Goal: Information Seeking & Learning: Learn about a topic

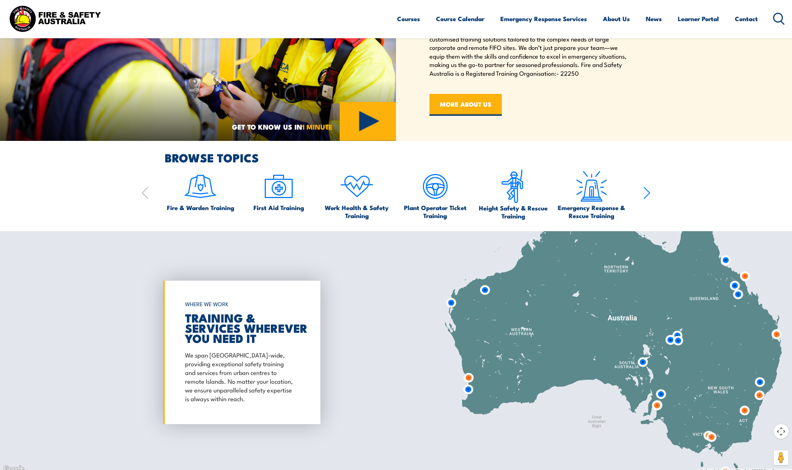
scroll to position [674, 0]
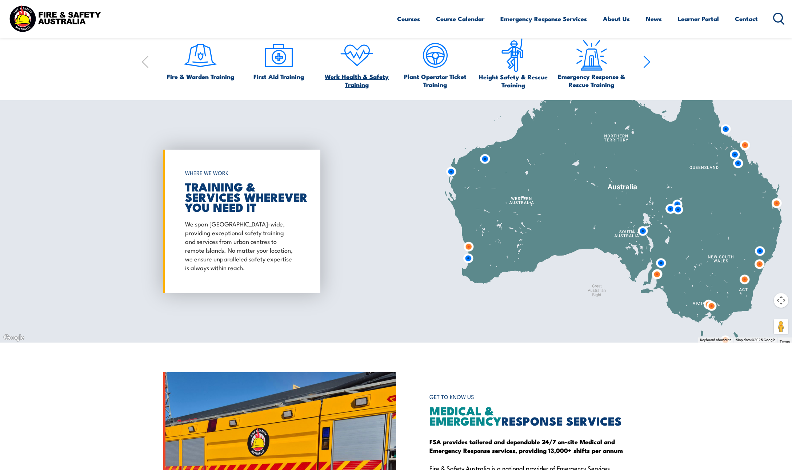
click at [360, 82] on span "Work Health & Safety Training" at bounding box center [356, 80] width 71 height 16
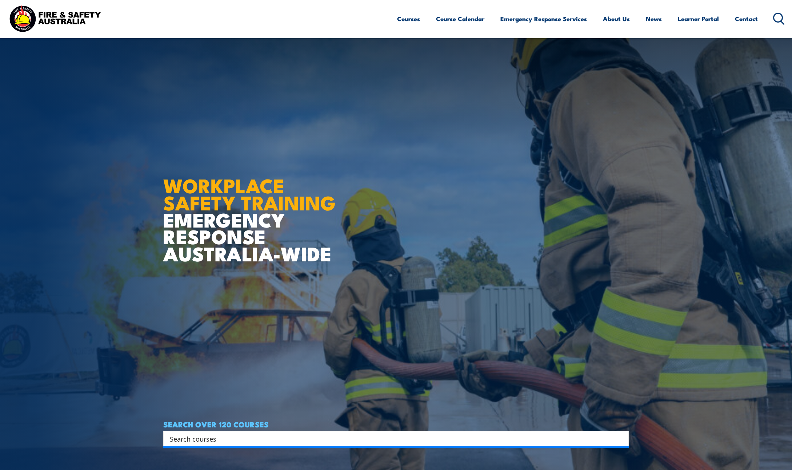
scroll to position [674, 0]
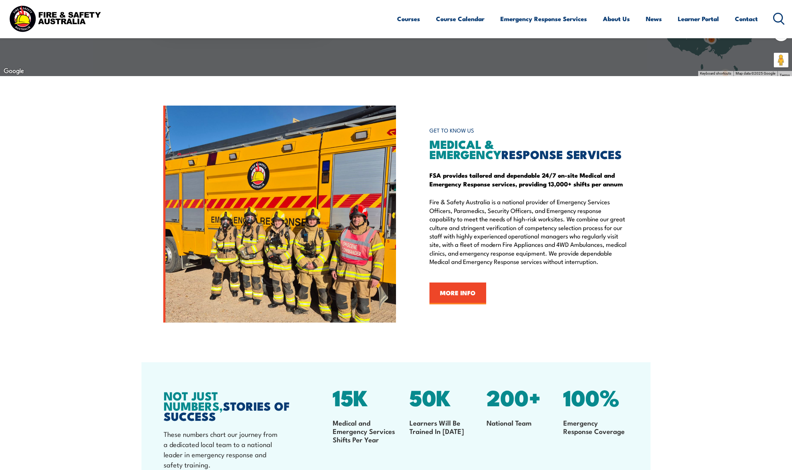
scroll to position [940, 0]
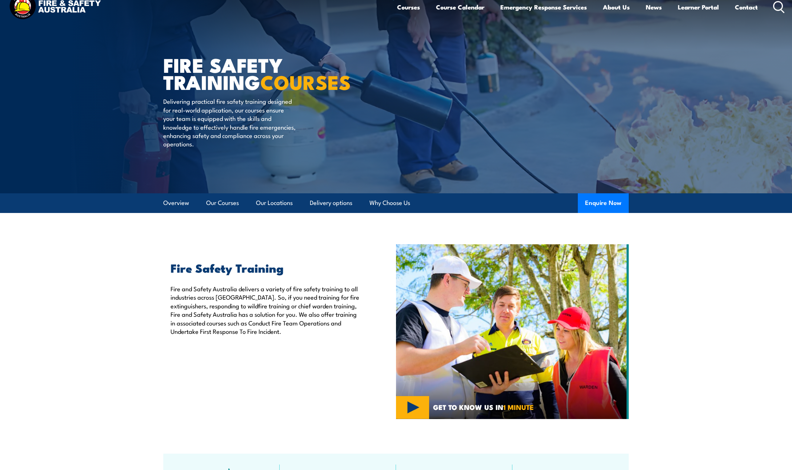
scroll to position [16, 0]
